Goal: Transaction & Acquisition: Purchase product/service

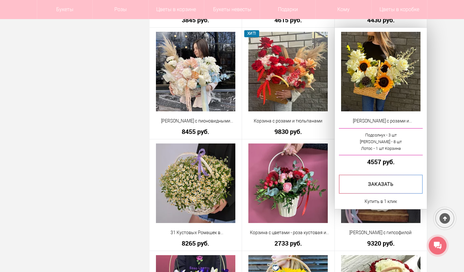
scroll to position [572, 0]
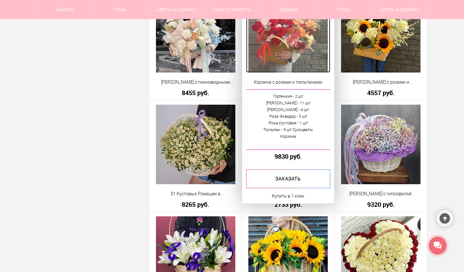
click at [280, 54] on img at bounding box center [287, 32] width 79 height 79
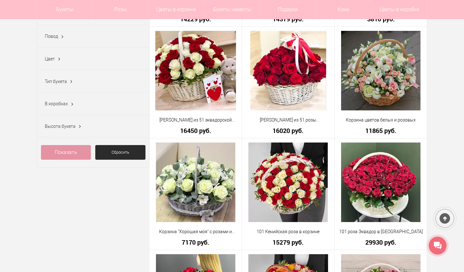
scroll to position [175, 0]
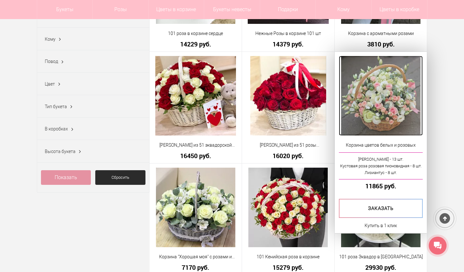
click at [388, 73] on img at bounding box center [380, 95] width 79 height 79
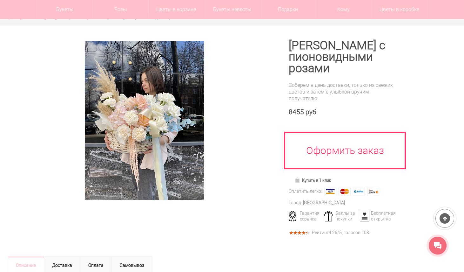
scroll to position [51, 0]
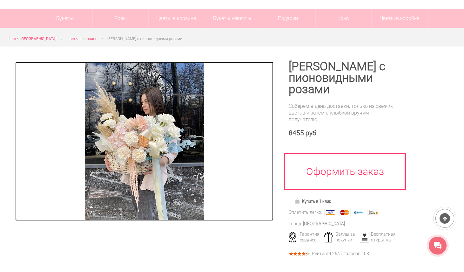
click at [123, 135] on img at bounding box center [144, 141] width 119 height 159
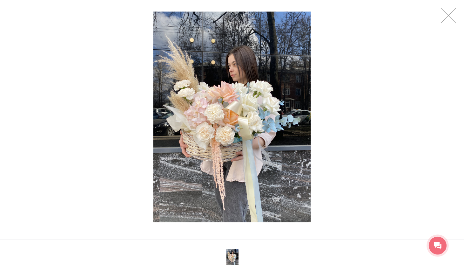
click at [210, 98] on img at bounding box center [232, 117] width 158 height 210
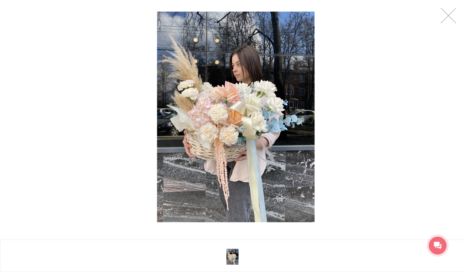
drag, startPoint x: 234, startPoint y: 94, endPoint x: 238, endPoint y: 99, distance: 6.9
click at [238, 99] on img at bounding box center [236, 117] width 158 height 210
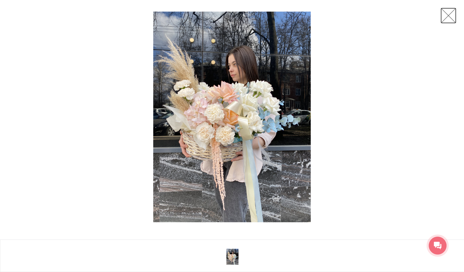
click at [445, 18] on link at bounding box center [449, 16] width 16 height 16
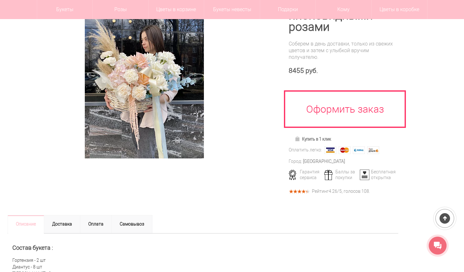
scroll to position [123, 0]
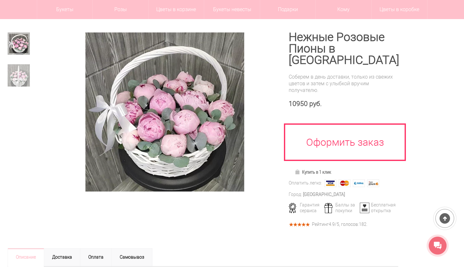
scroll to position [65, 0]
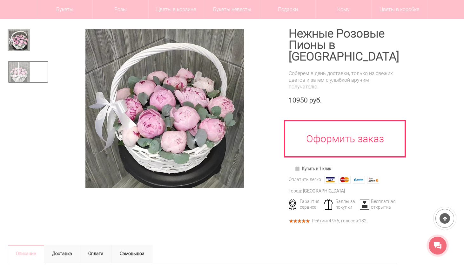
click at [18, 76] on img at bounding box center [19, 72] width 22 height 22
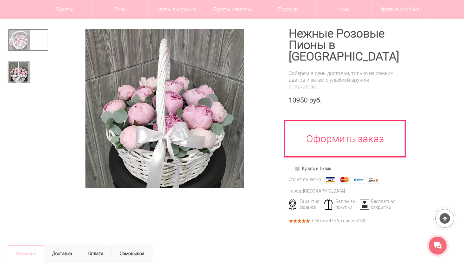
click at [21, 47] on img at bounding box center [19, 40] width 22 height 22
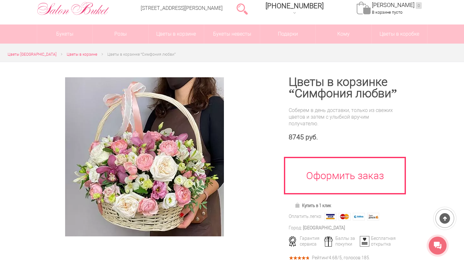
scroll to position [34, 0]
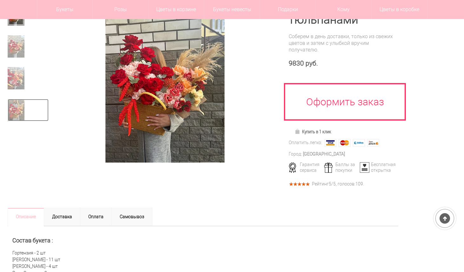
scroll to position [94, 0]
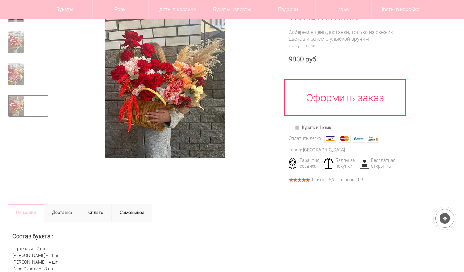
click at [19, 111] on img at bounding box center [16, 106] width 17 height 22
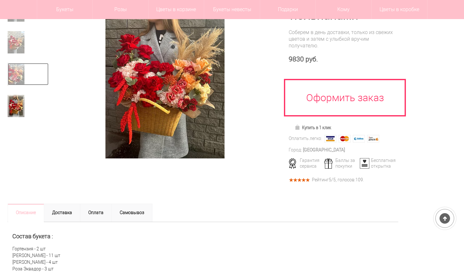
click at [14, 84] on img at bounding box center [16, 74] width 17 height 22
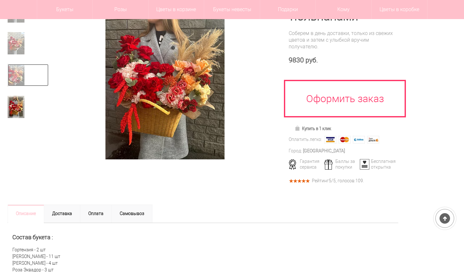
scroll to position [93, 0]
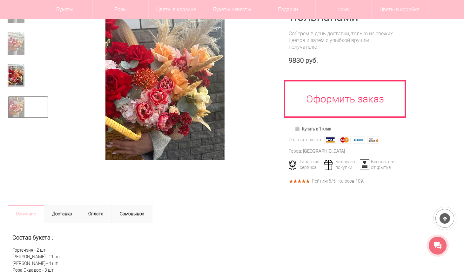
click at [16, 111] on img at bounding box center [16, 107] width 17 height 22
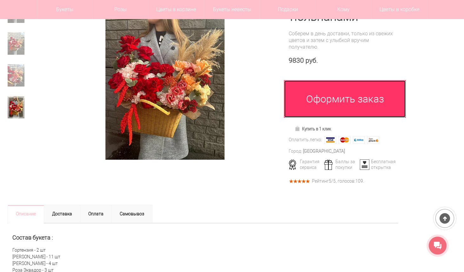
click at [356, 103] on link "Оформить заказ" at bounding box center [345, 98] width 122 height 37
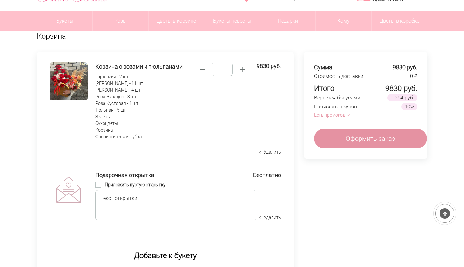
scroll to position [51, 0]
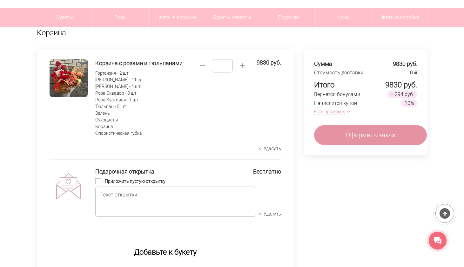
click at [338, 113] on button "Есть промокод" at bounding box center [330, 111] width 33 height 7
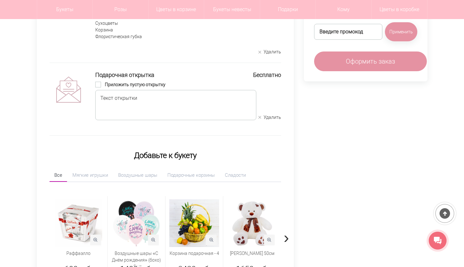
scroll to position [192, 0]
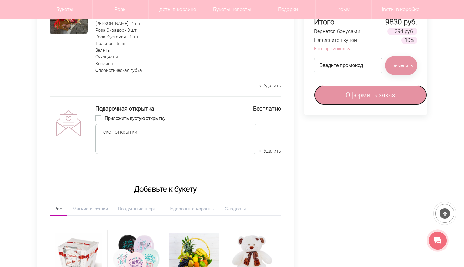
click at [383, 102] on link "Оформить заказ" at bounding box center [370, 95] width 113 height 20
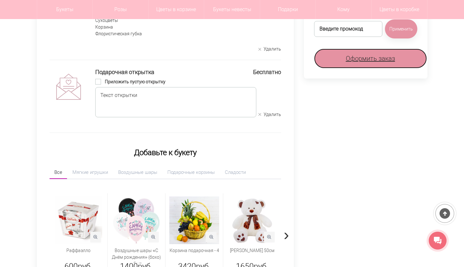
scroll to position [167, 0]
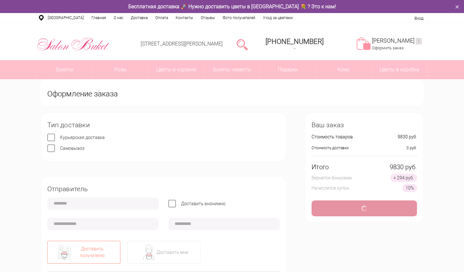
type input "**********"
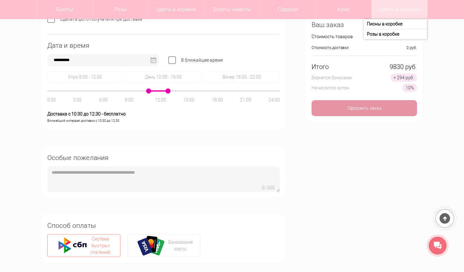
scroll to position [416, 0]
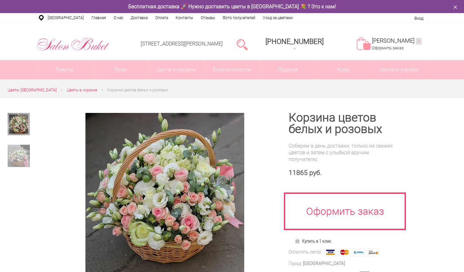
drag, startPoint x: 464, startPoint y: 45, endPoint x: 465, endPoint y: 50, distance: 5.6
click at [15, 160] on img at bounding box center [19, 156] width 22 height 22
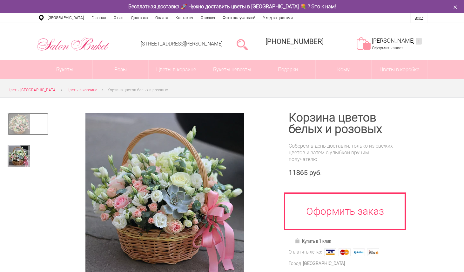
click at [22, 131] on img at bounding box center [19, 124] width 22 height 22
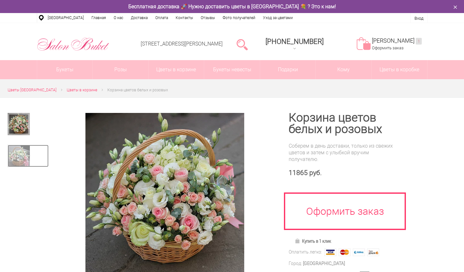
click at [19, 146] on img at bounding box center [19, 156] width 22 height 22
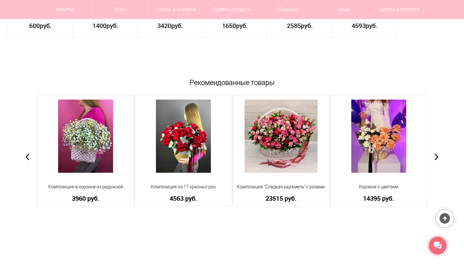
scroll to position [543, 0]
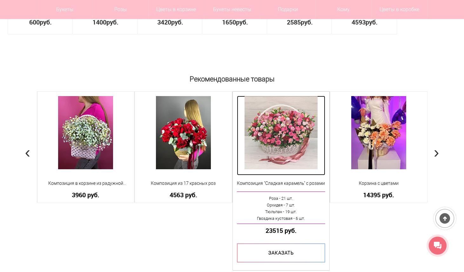
click at [280, 145] on img at bounding box center [281, 132] width 73 height 73
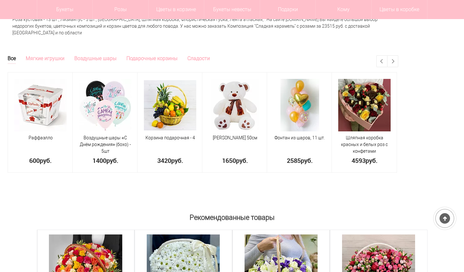
scroll to position [447, 0]
